Goal: Task Accomplishment & Management: Use online tool/utility

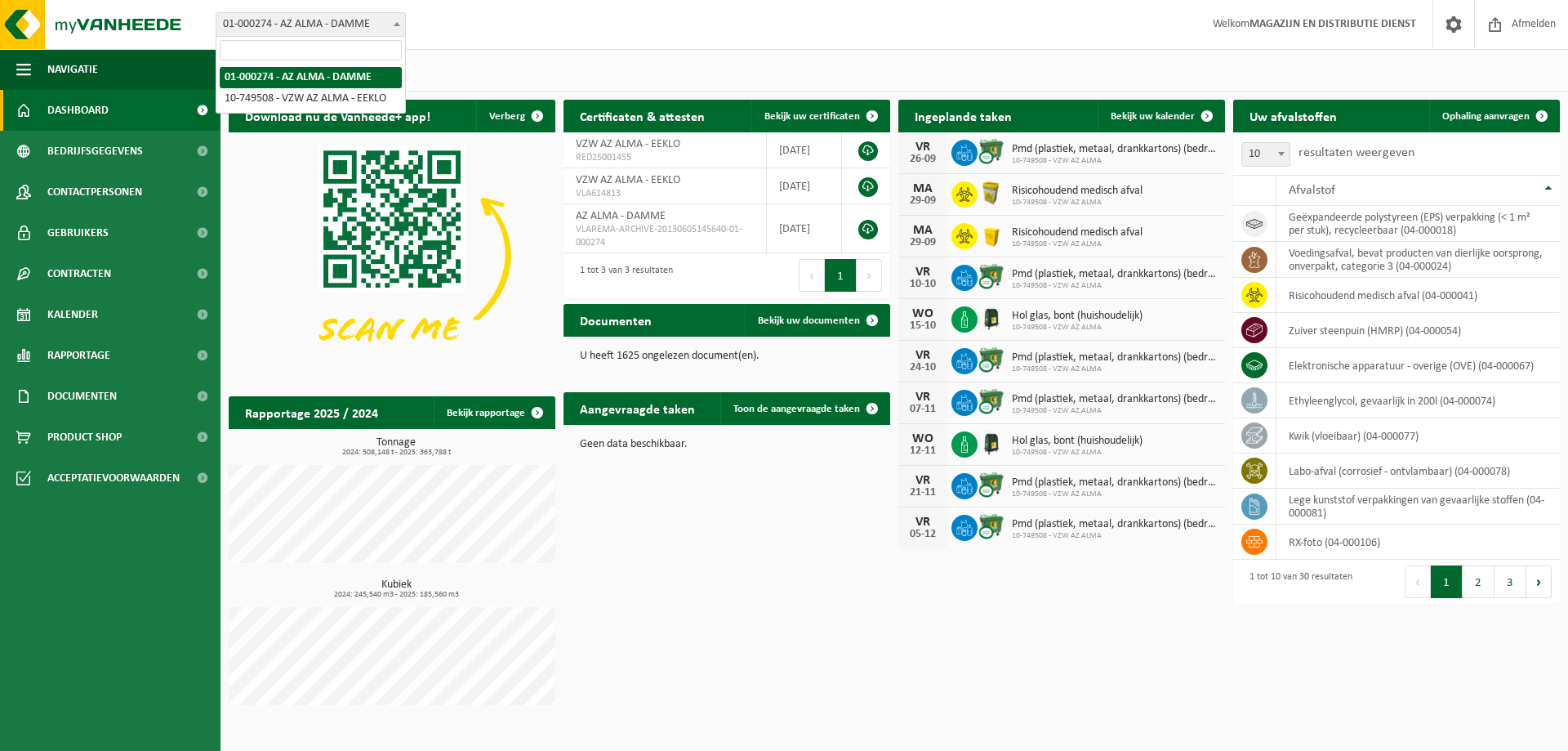
click at [389, 26] on span "01-000274 - AZ ALMA - DAMME" at bounding box center [310, 24] width 188 height 23
select select "6203"
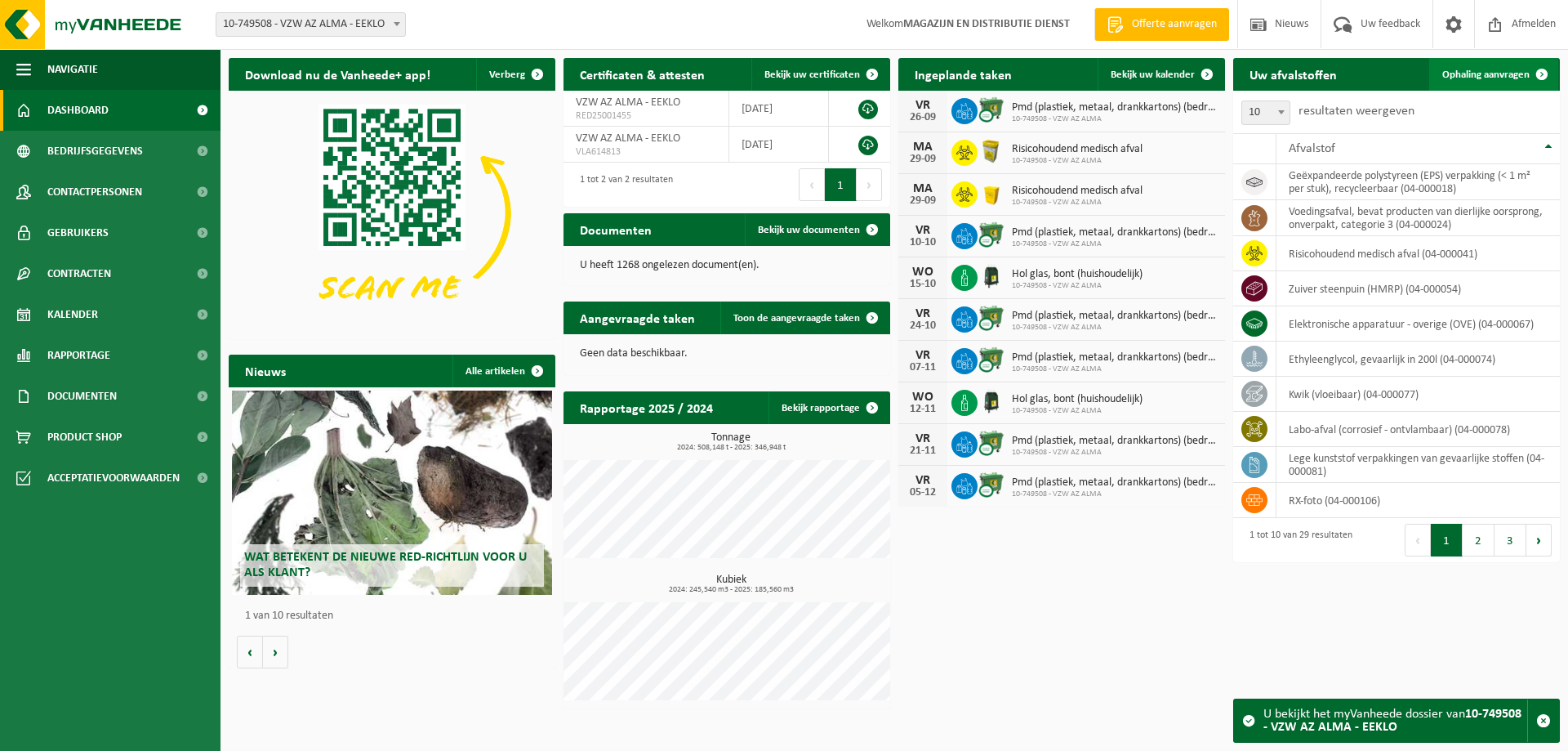
click at [1500, 68] on link "Ophaling aanvragen" at bounding box center [1494, 74] width 130 height 33
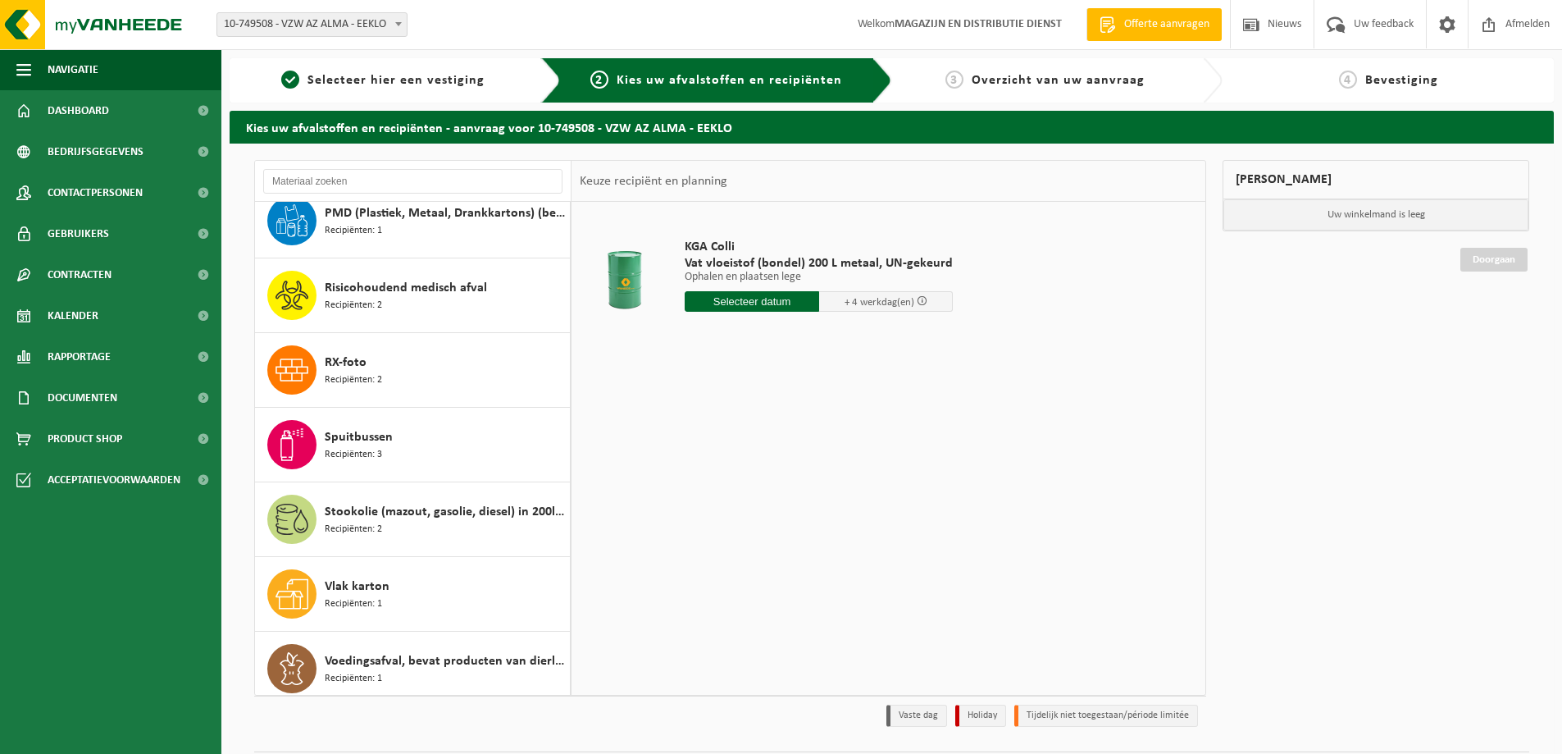
scroll to position [1394, 0]
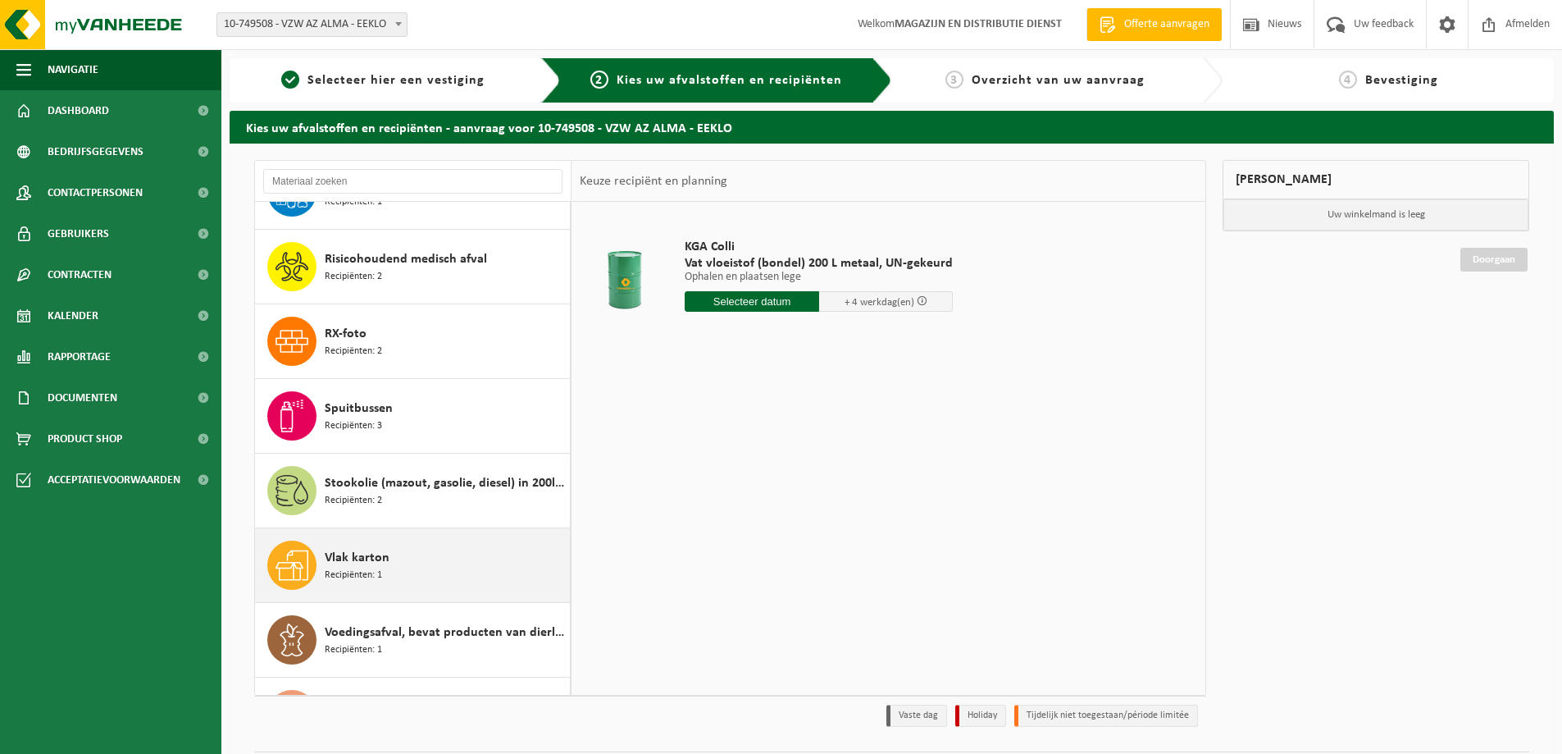
click at [379, 562] on span "Vlak karton" at bounding box center [357, 558] width 65 height 20
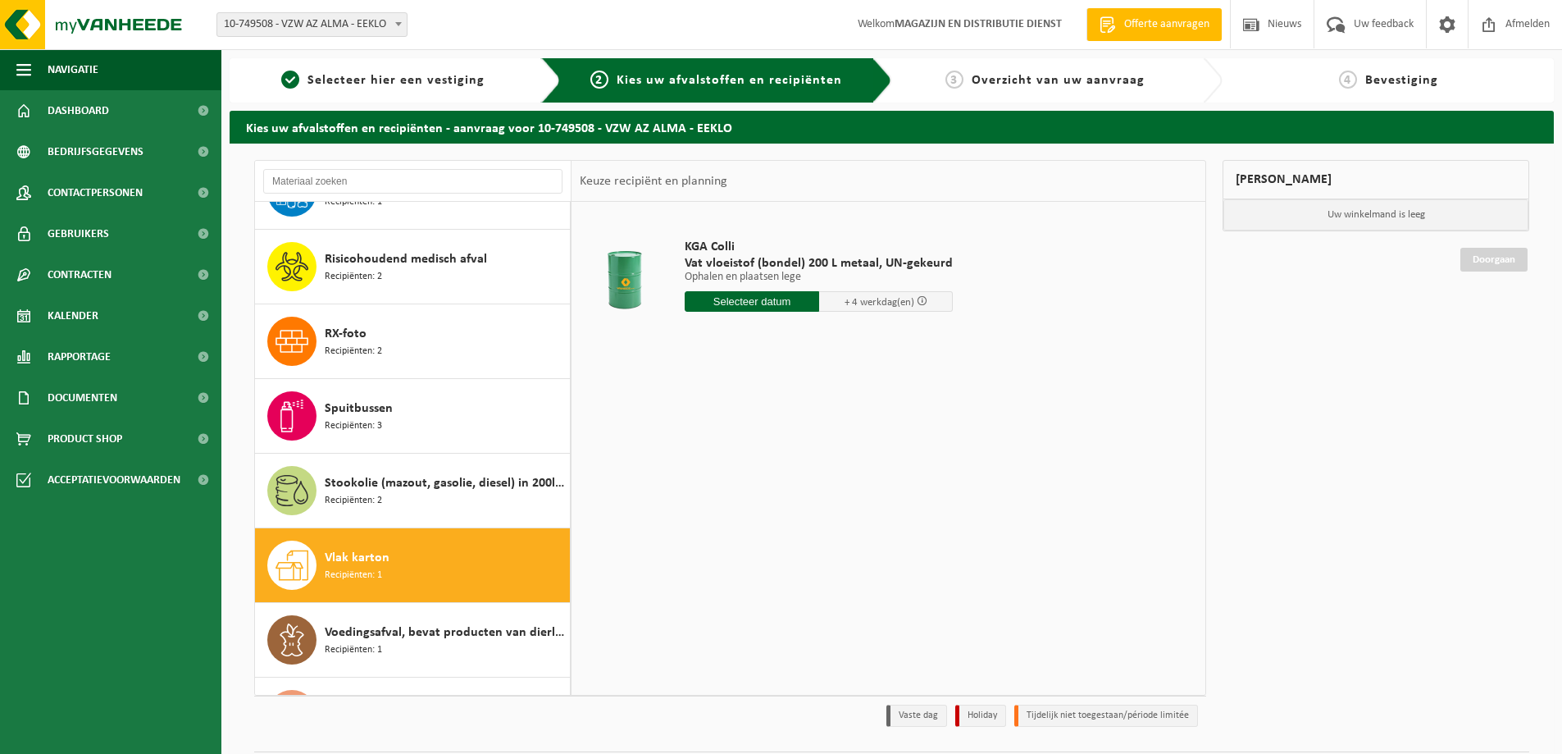
scroll to position [1523, 0]
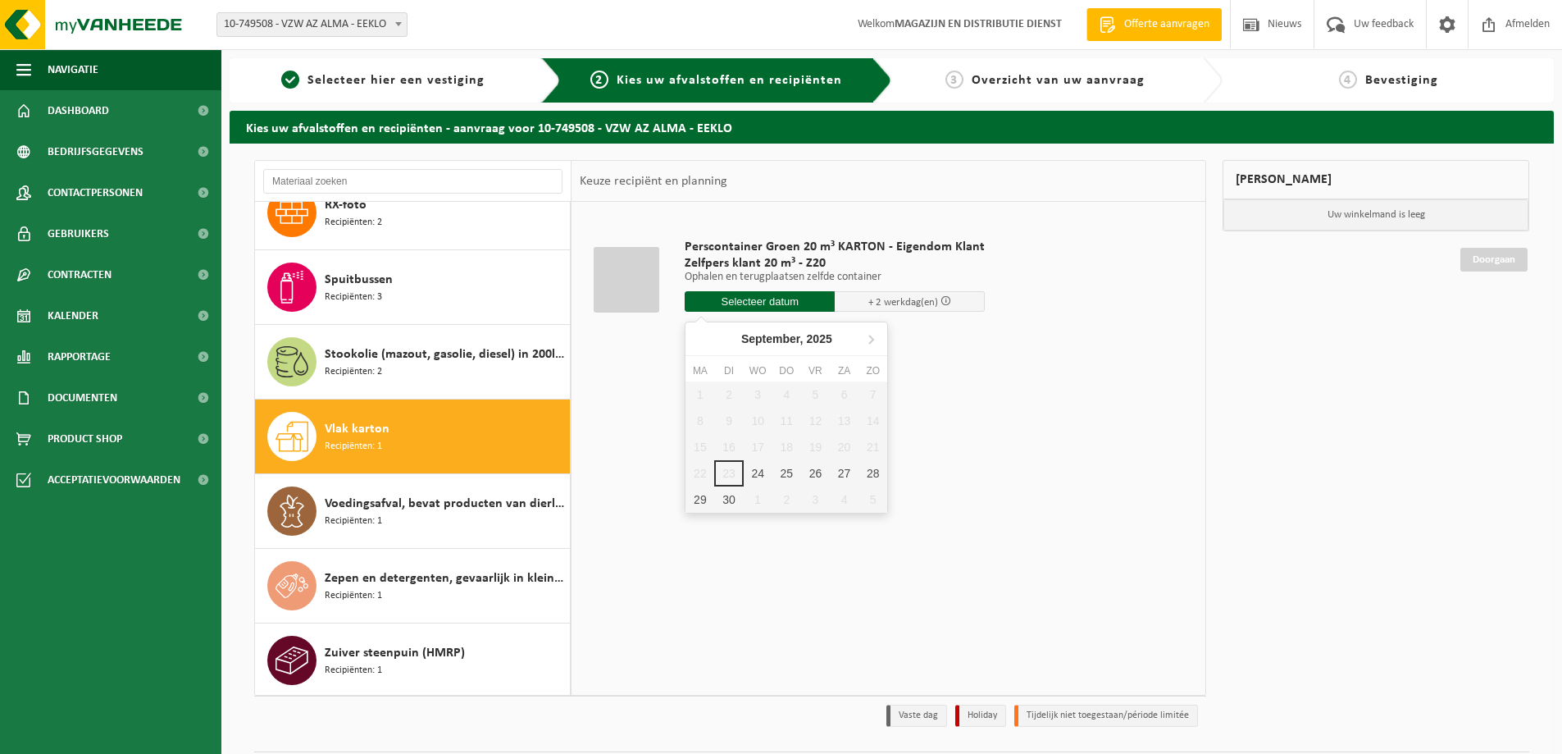
click at [731, 301] on input "text" at bounding box center [760, 301] width 150 height 21
click at [757, 480] on div "24" at bounding box center [758, 473] width 29 height 26
type input "Van 2025-09-24"
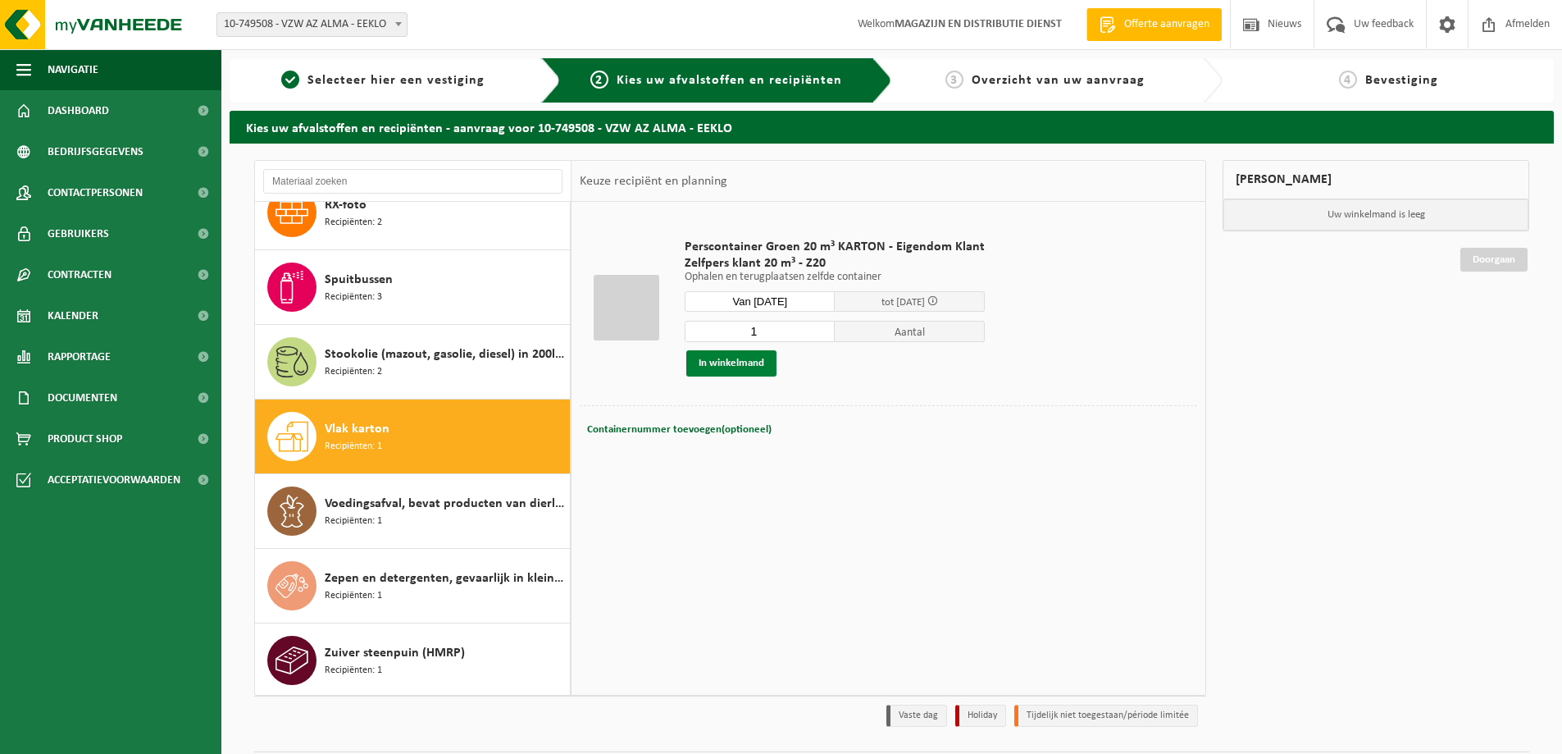
click at [745, 368] on button "In winkelmand" at bounding box center [731, 363] width 90 height 26
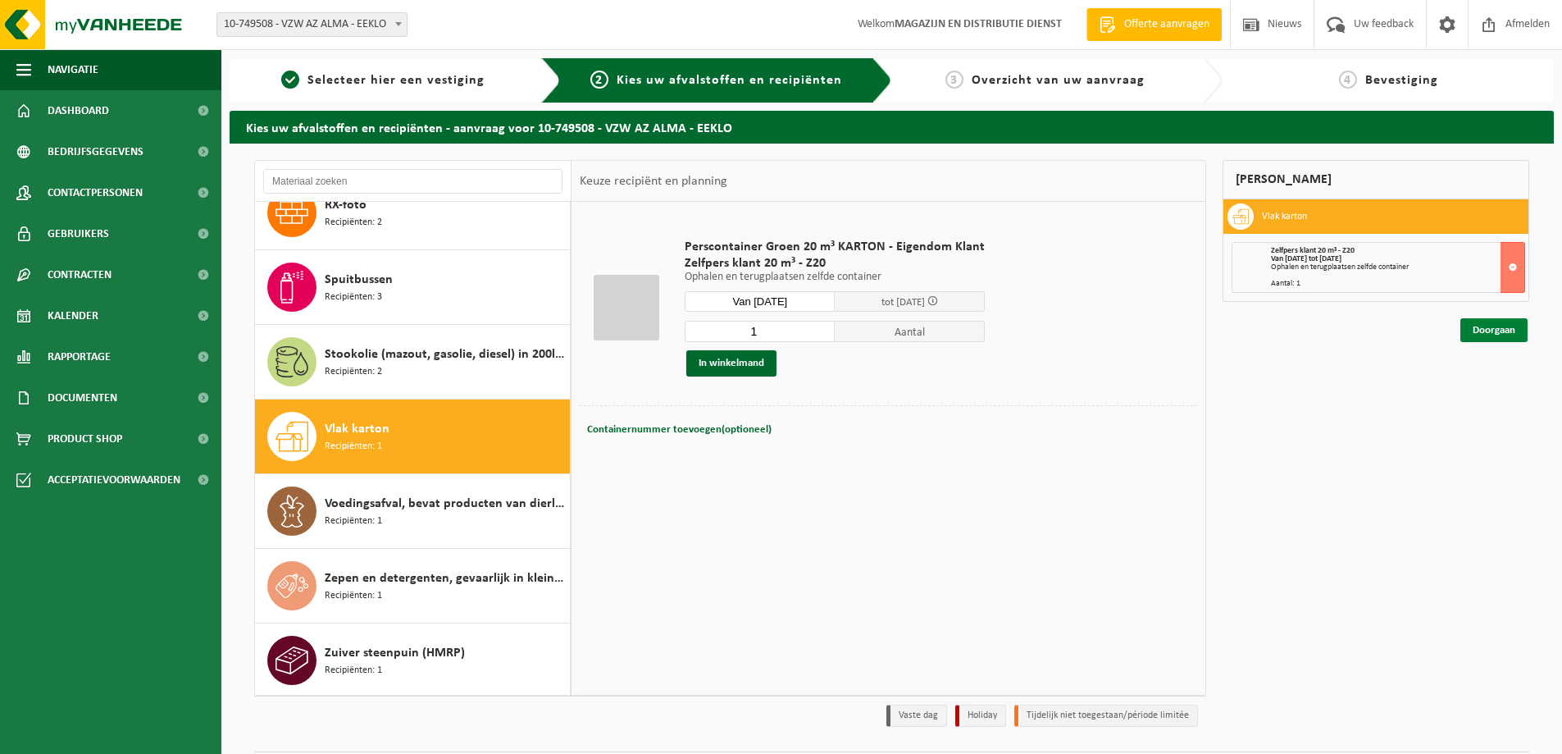
click at [1499, 332] on link "Doorgaan" at bounding box center [1493, 330] width 67 height 24
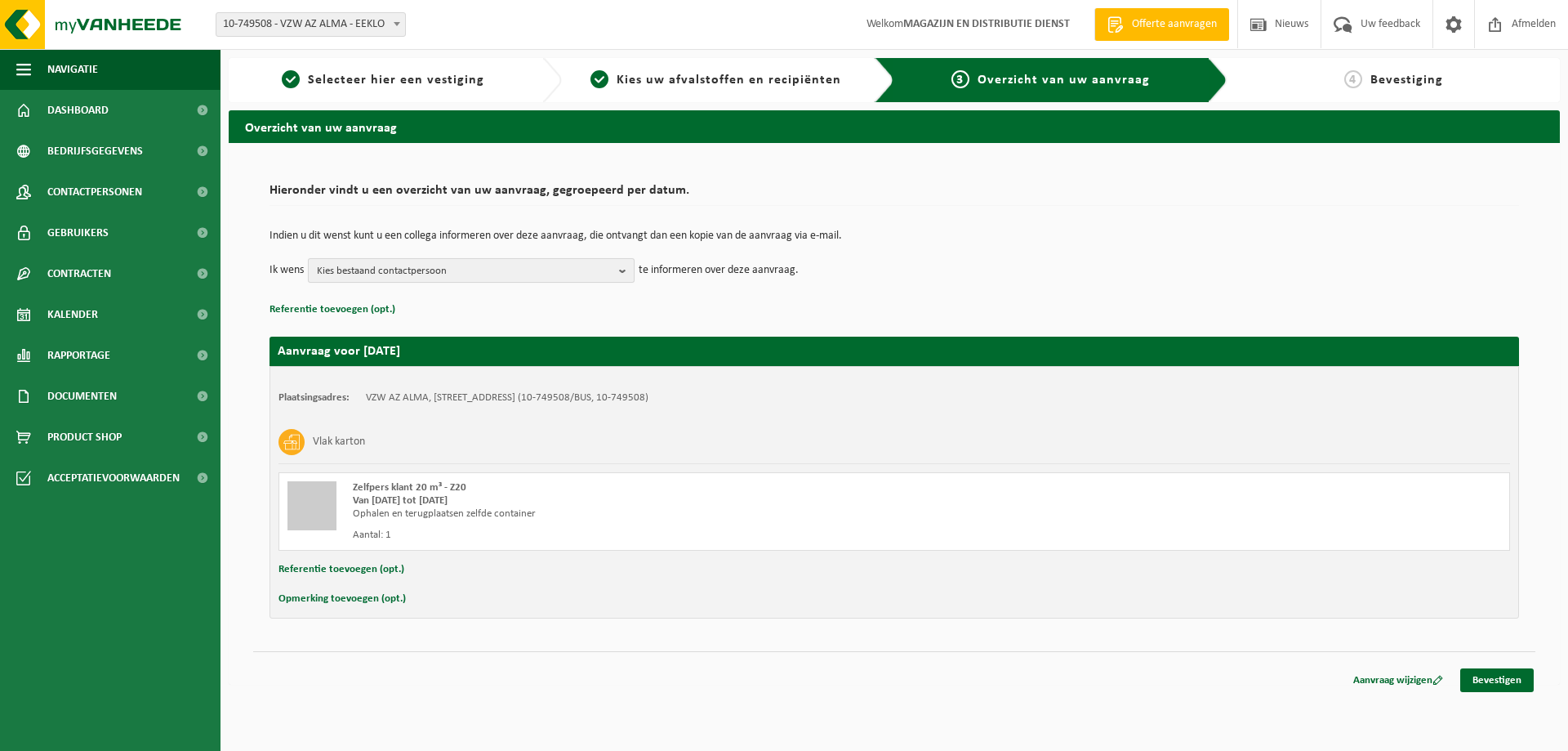
click at [524, 262] on span "Kies bestaand contactpersoon" at bounding box center [464, 271] width 296 height 25
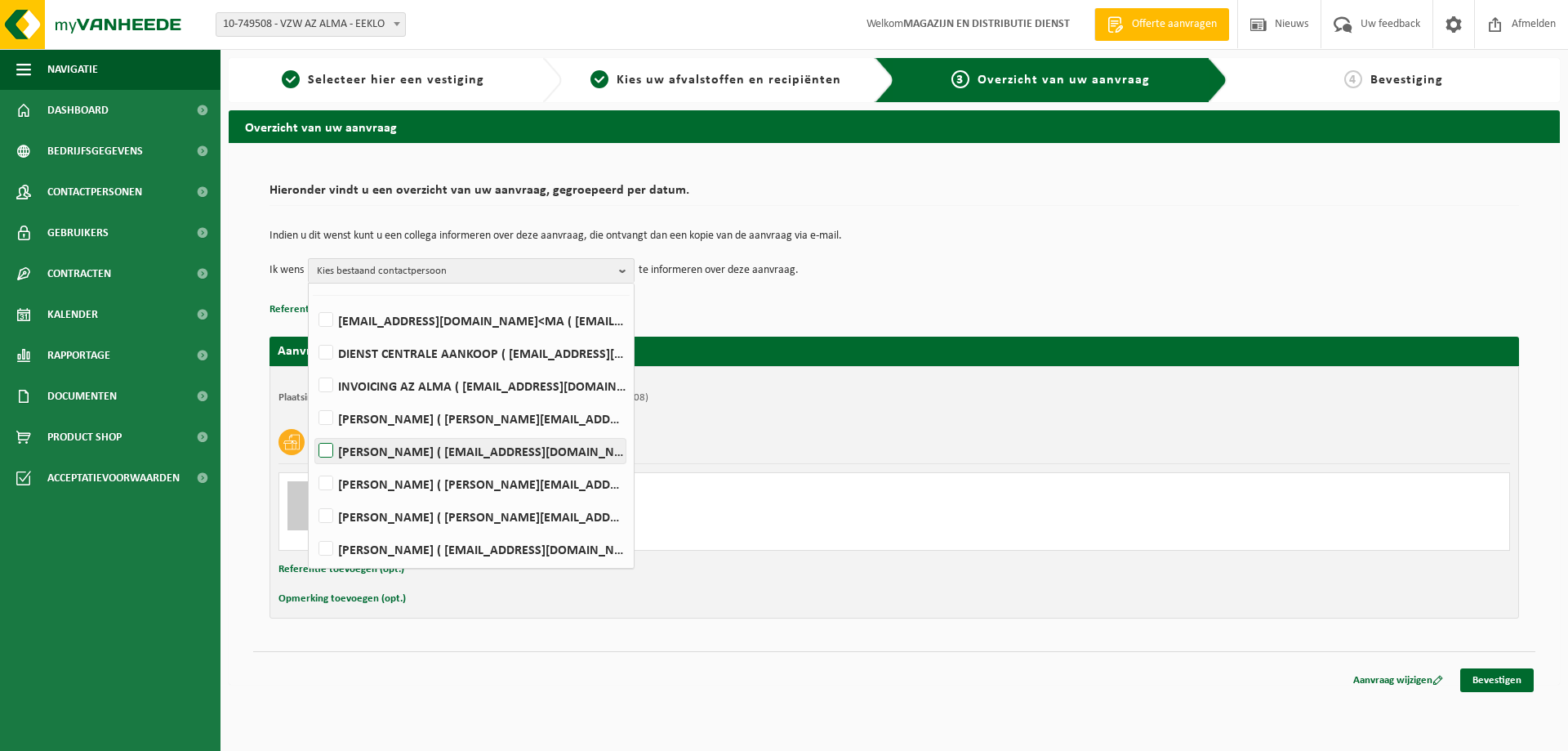
scroll to position [107, 0]
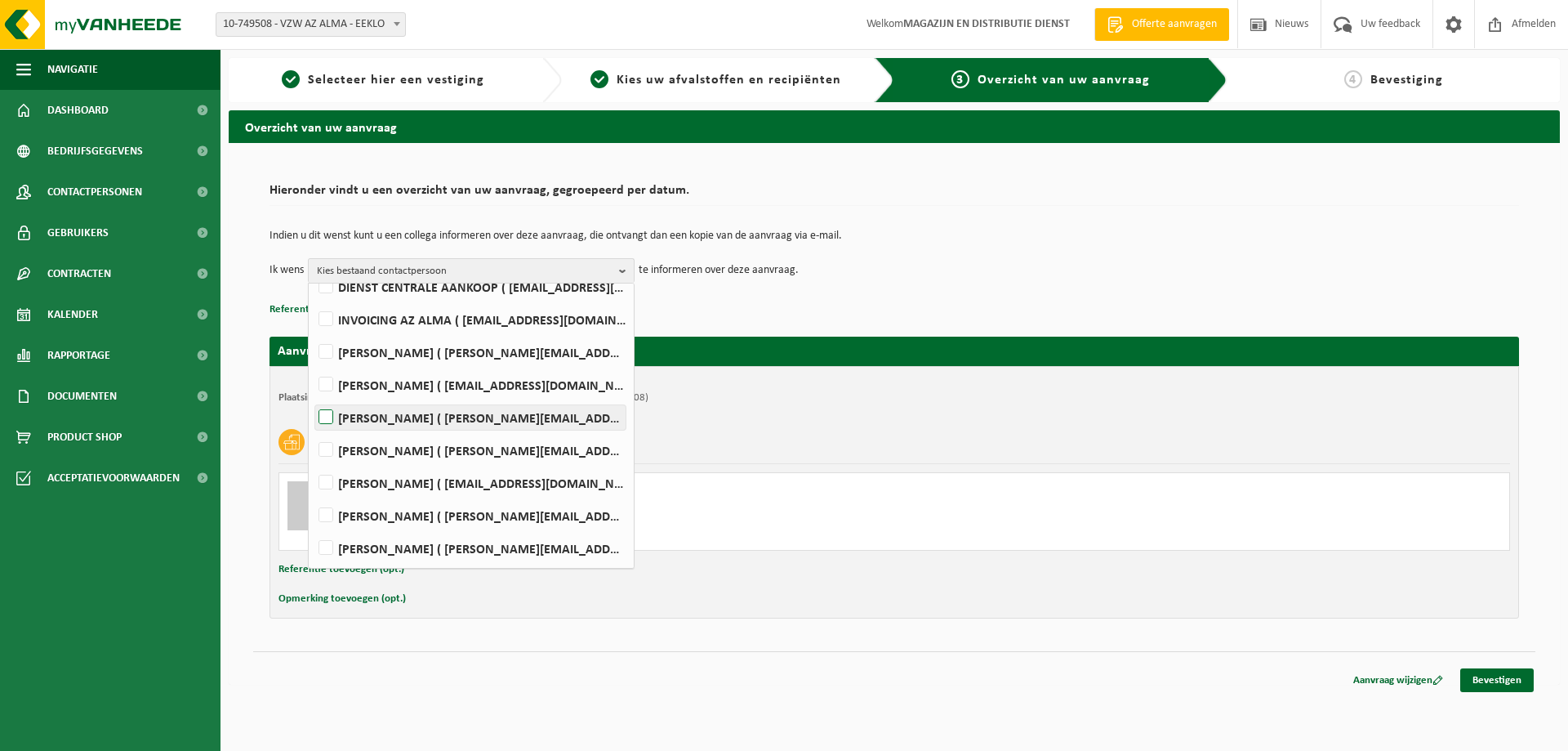
click at [331, 418] on label "DANNY DE JAEGER ( danny.dejaeger@azalma.be )" at bounding box center [471, 417] width 311 height 25
click at [313, 397] on input "DANNY DE JAEGER ( danny.dejaeger@azalma.be )" at bounding box center [312, 396] width 1 height 1
checkbox input "true"
click at [797, 311] on p "Referentie toevoegen (opt.)" at bounding box center [895, 309] width 1250 height 21
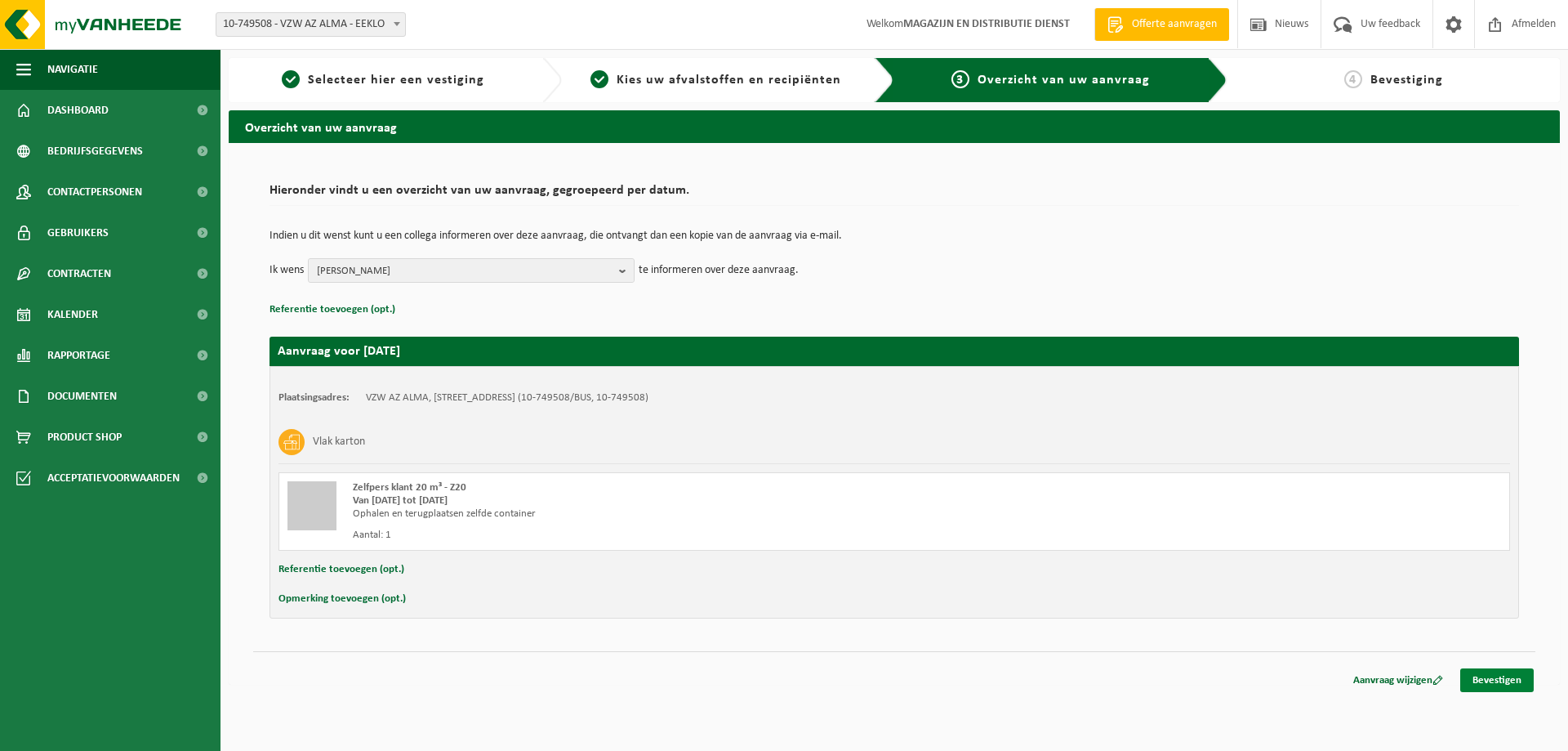
click at [1507, 682] on link "Bevestigen" at bounding box center [1497, 680] width 74 height 24
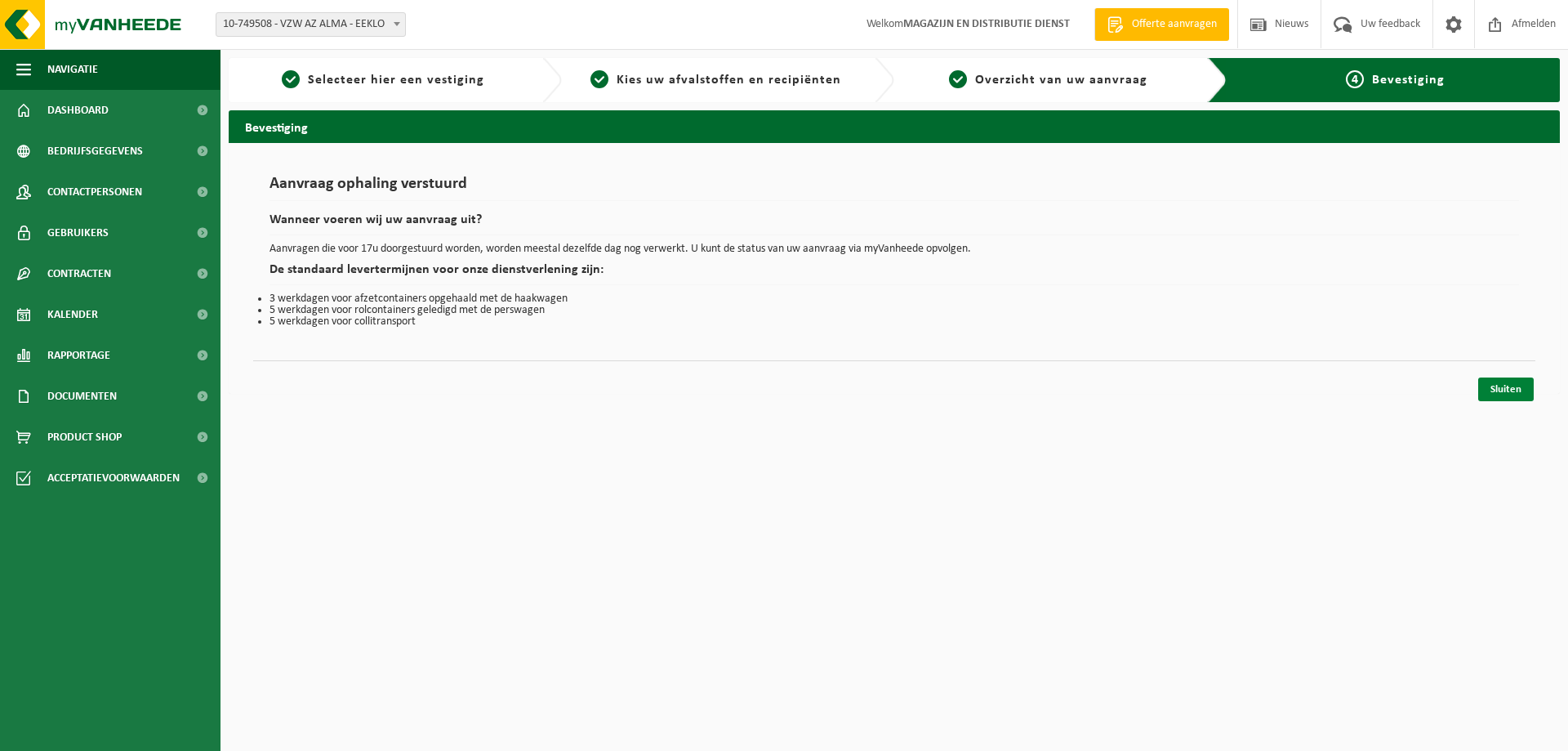
click at [1513, 394] on link "Sluiten" at bounding box center [1506, 389] width 56 height 24
